Goal: Feedback & Contribution: Leave review/rating

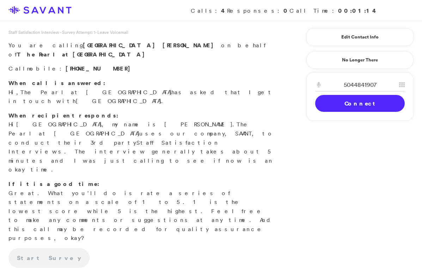
click at [354, 103] on link "Connect" at bounding box center [359, 103] width 89 height 17
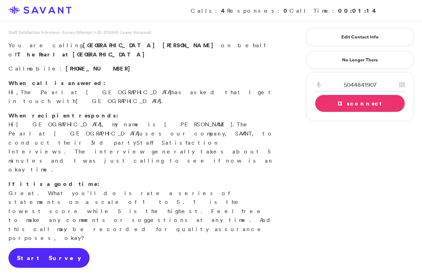
click at [43, 248] on link "Start Survey" at bounding box center [48, 258] width 81 height 20
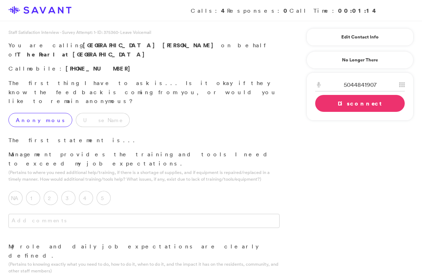
click at [42, 113] on label "Anonymous" at bounding box center [40, 120] width 64 height 14
click at [33, 191] on label "1" at bounding box center [33, 198] width 14 height 14
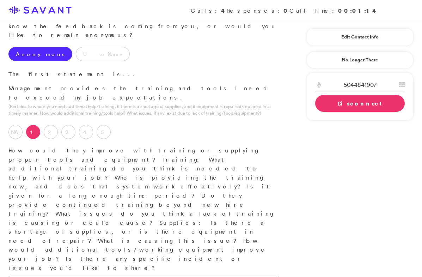
scroll to position [111, 0]
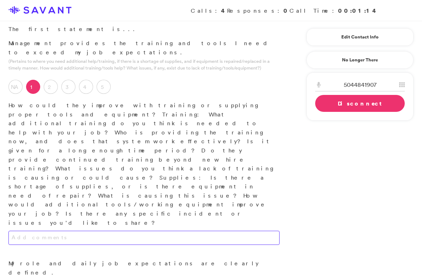
click at [97, 230] on textarea at bounding box center [143, 237] width 271 height 14
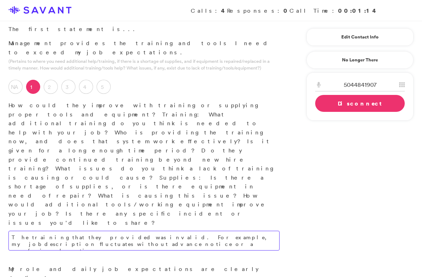
click at [81, 230] on textarea "The training that they provided was invalid. For example, my job description fl…" at bounding box center [143, 240] width 271 height 20
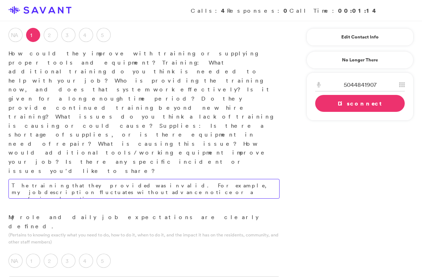
scroll to position [163, 0]
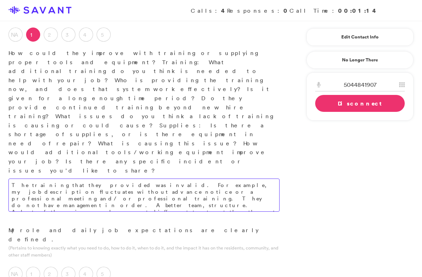
click at [186, 178] on textarea "The training that they provided was invalid. For example, my job description fl…" at bounding box center [143, 194] width 271 height 33
type textarea "The training that they provided was invalid. For example, my job description fl…"
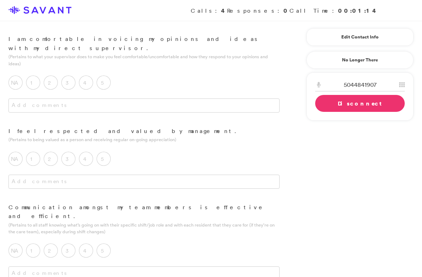
scroll to position [527, 0]
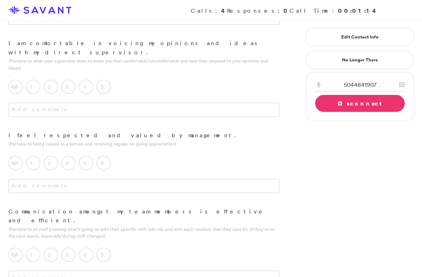
type textarea "A lot of the staff tends to be hands-off,"
click at [168, 270] on textarea at bounding box center [143, 277] width 271 height 14
click at [33, 247] on label "1" at bounding box center [33, 254] width 14 height 14
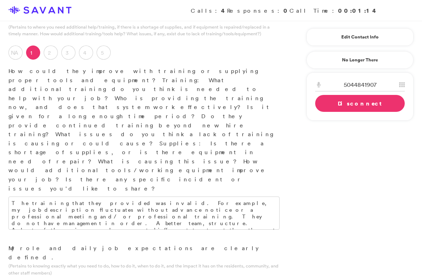
scroll to position [149, 0]
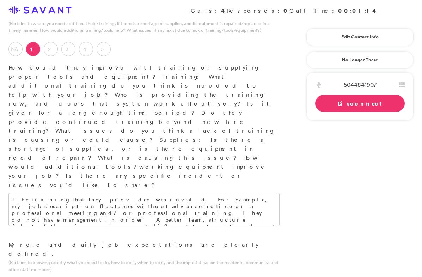
type textarea "The staff and management, alike, tend to look down on the newer staff members. …"
drag, startPoint x: 105, startPoint y: 249, endPoint x: 18, endPoint y: 242, distance: 87.6
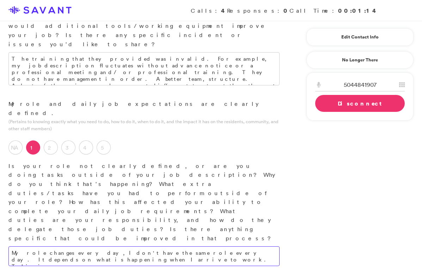
scroll to position [292, 0]
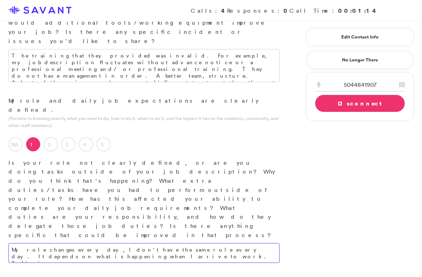
type textarea "My role changes every day, I don't have the same role every day. It depends on …"
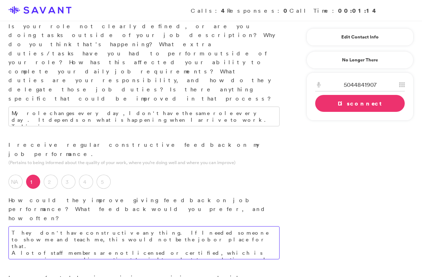
scroll to position [442, 0]
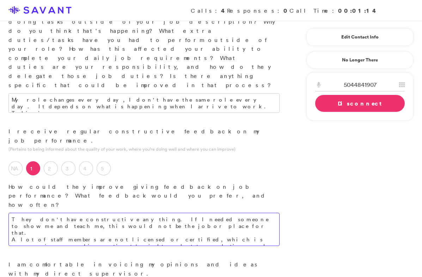
type textarea "They don't have constructive anything. If I needed someone to show me and teach…"
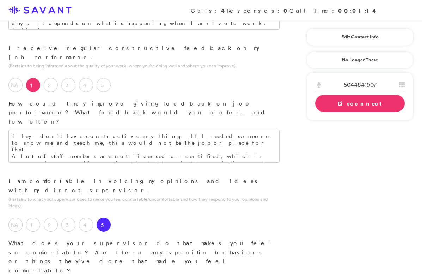
scroll to position [526, 0]
type textarea "She has a good listening ear, and she listens to everything. She does not take …"
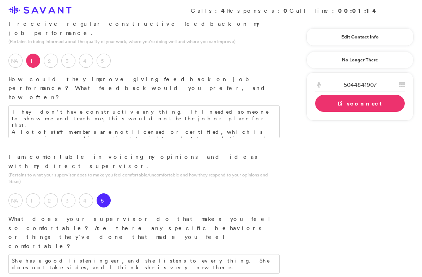
scroll to position [550, 0]
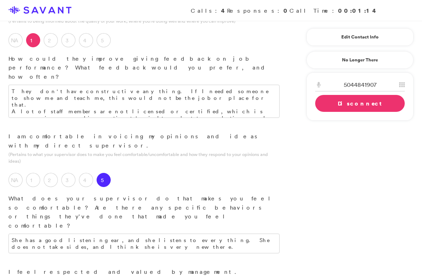
scroll to position [579, 0]
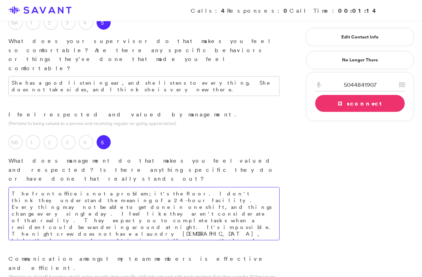
scroll to position [727, 0]
type textarea "The front office is not a problem; it's the floor. I don't think they understan…"
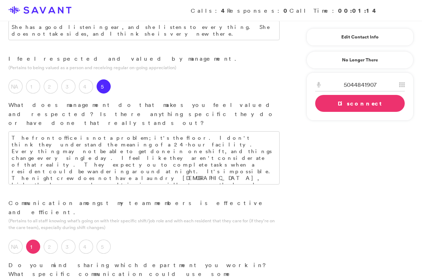
type textarea "The staff and management, alike, tend to look down on the newer staff members. …"
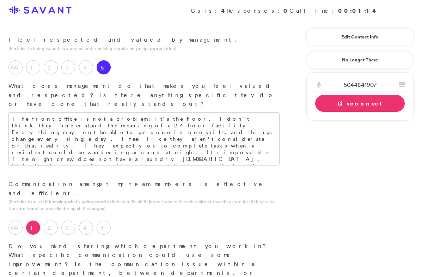
scroll to position [804, 0]
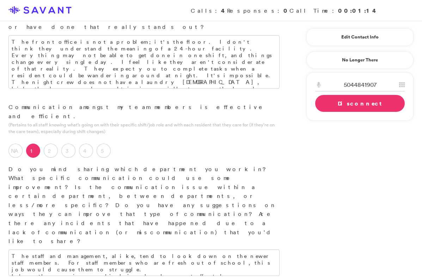
scroll to position [885, 0]
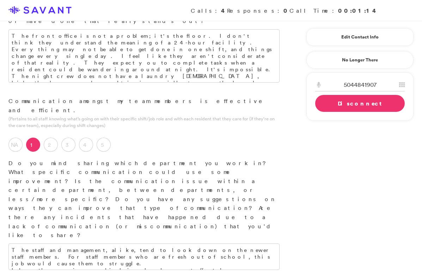
type textarea "I like taking care of people, and Memory Care is iffy. Some days the residents …"
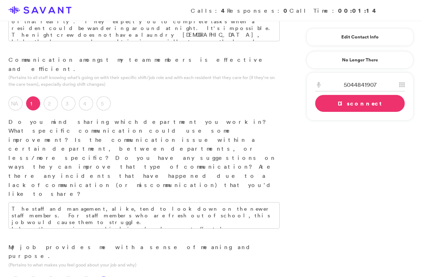
scroll to position [930, 0]
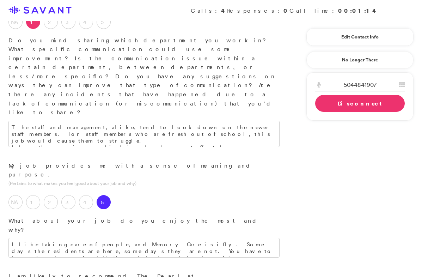
scroll to position [1048, 0]
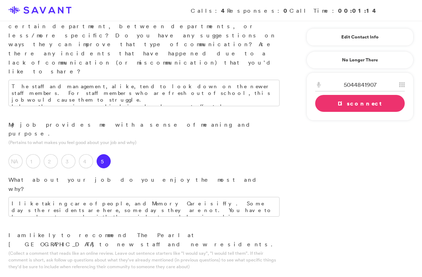
type textarea "It's a nice and clean facility. I feel like if they onboarded new management, a…"
type textarea "I like the job because it's in Assisted Living. I have never done Assisted Livi…"
type textarea "M"
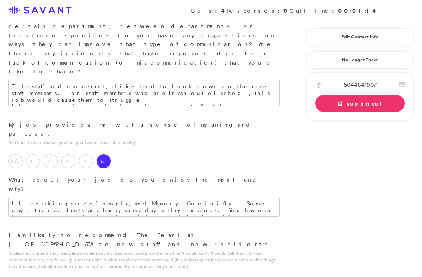
type textarea "B"
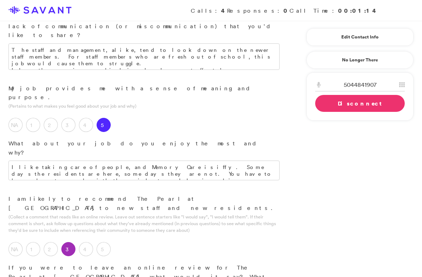
scroll to position [1086, 0]
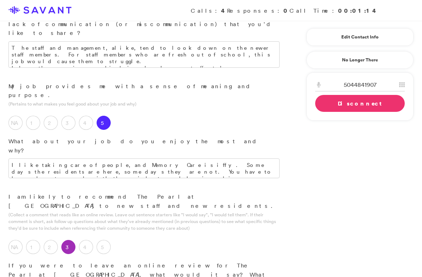
type textarea "Distributing Overtime benefits equally amongst staff. Currently, the senior sta…"
click at [362, 103] on link "Disconnect" at bounding box center [359, 103] width 89 height 17
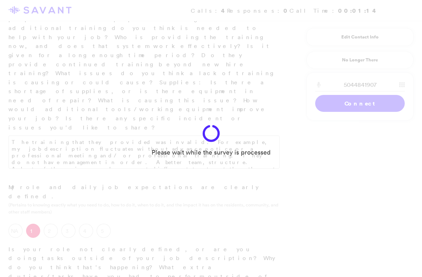
scroll to position [0, 0]
